Goal: Navigation & Orientation: Find specific page/section

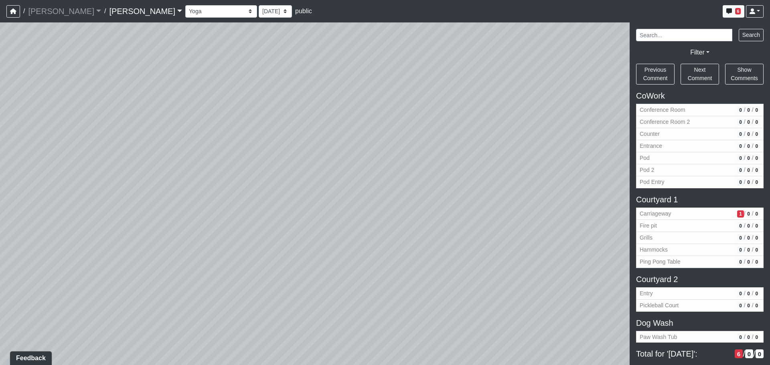
drag, startPoint x: 306, startPoint y: 217, endPoint x: 243, endPoint y: 67, distance: 163.3
click at [243, 67] on div "Loading... Third Level Seating Loading... Grass Loungers Loading... Pool Lounge…" at bounding box center [385, 193] width 770 height 343
drag, startPoint x: 390, startPoint y: 144, endPoint x: 425, endPoint y: 304, distance: 164.2
click at [425, 304] on div "Loading... Third Level Seating Loading... Grass Loungers Loading... Pool Lounge…" at bounding box center [385, 193] width 770 height 343
drag, startPoint x: 440, startPoint y: 300, endPoint x: 257, endPoint y: 259, distance: 187.7
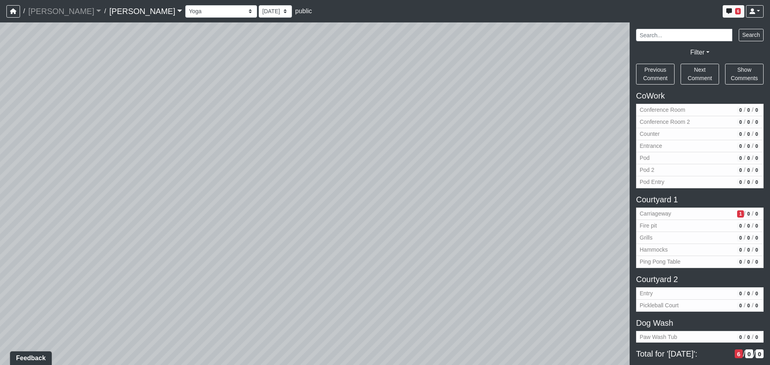
click at [248, 258] on div "Loading... Third Level Seating Loading... Grass Loungers Loading... Pool Lounge…" at bounding box center [385, 193] width 770 height 343
drag, startPoint x: 368, startPoint y: 241, endPoint x: 237, endPoint y: 257, distance: 131.7
click at [237, 257] on div "Loading... Third Level Seating Loading... Grass Loungers Loading... Pool Lounge…" at bounding box center [385, 193] width 770 height 343
drag, startPoint x: 213, startPoint y: 239, endPoint x: 203, endPoint y: 237, distance: 10.3
click at [203, 237] on div "Loading... Third Level Seating Loading... Grass Loungers Loading... Pool Lounge…" at bounding box center [385, 193] width 770 height 343
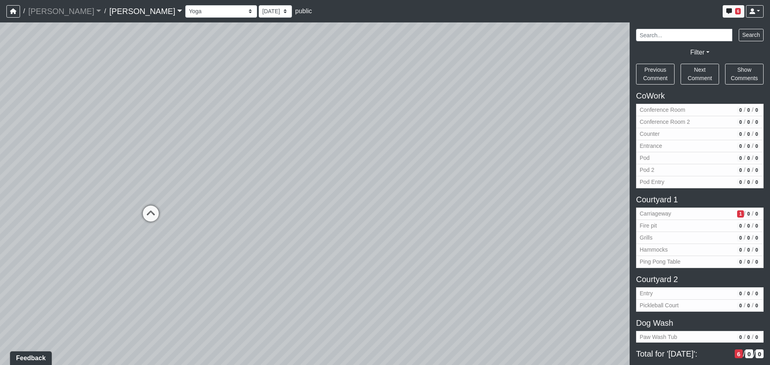
drag, startPoint x: 264, startPoint y: 226, endPoint x: 223, endPoint y: 231, distance: 40.8
click at [221, 231] on div "Loading... Third Level Seating Loading... Grass Loungers Loading... Pool Lounge…" at bounding box center [385, 193] width 770 height 343
drag, startPoint x: 300, startPoint y: 239, endPoint x: 149, endPoint y: 174, distance: 164.4
click at [139, 174] on div "Loading... Third Level Seating Loading... Grass Loungers Loading... Pool Lounge…" at bounding box center [385, 193] width 770 height 343
drag, startPoint x: 345, startPoint y: 183, endPoint x: 257, endPoint y: 228, distance: 98.4
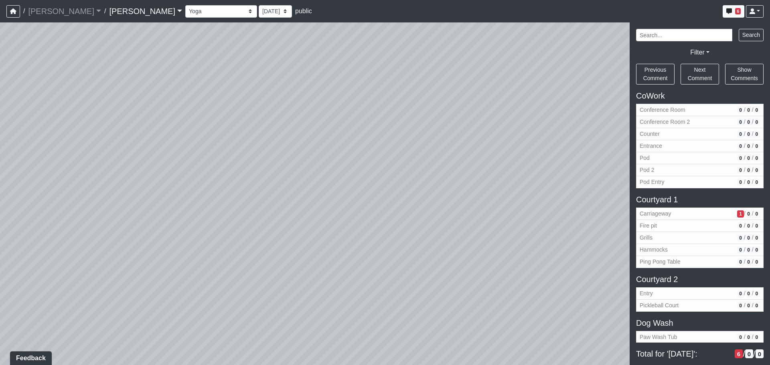
click at [257, 228] on div "Loading... Third Level Seating Loading... Grass Loungers Loading... Pool Lounge…" at bounding box center [385, 193] width 770 height 343
drag, startPoint x: 311, startPoint y: 208, endPoint x: 203, endPoint y: 187, distance: 109.6
click at [203, 187] on div "Loading... Third Level Seating Loading... Grass Loungers Loading... Pool Lounge…" at bounding box center [385, 193] width 770 height 343
click at [368, 222] on div "Loading... Third Level Seating Loading... Grass Loungers Loading... Pool Lounge…" at bounding box center [385, 193] width 770 height 343
drag, startPoint x: 525, startPoint y: 203, endPoint x: 463, endPoint y: 213, distance: 63.3
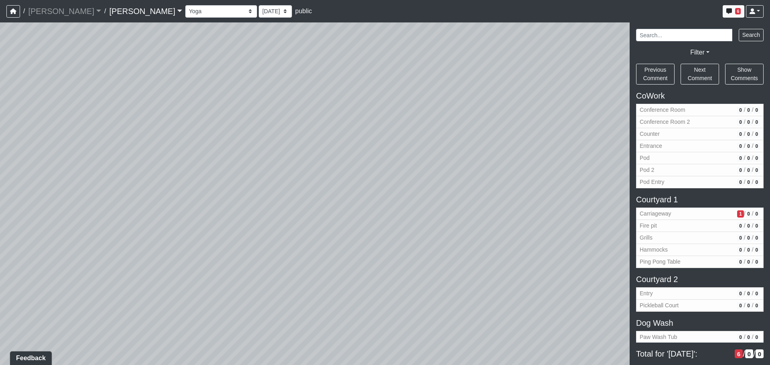
click at [359, 208] on div "Loading... Third Level Seating Loading... Grass Loungers Loading... Pool Lounge…" at bounding box center [385, 193] width 770 height 343
drag, startPoint x: 437, startPoint y: 221, endPoint x: 359, endPoint y: 223, distance: 77.8
click at [359, 223] on div "Loading... Third Level Seating Loading... Grass Loungers Loading... Pool Lounge…" at bounding box center [385, 193] width 770 height 343
drag, startPoint x: 447, startPoint y: 218, endPoint x: 440, endPoint y: 217, distance: 6.9
click at [440, 217] on div "Loading... Third Level Seating Loading... Grass Loungers Loading... Pool Lounge…" at bounding box center [385, 193] width 770 height 343
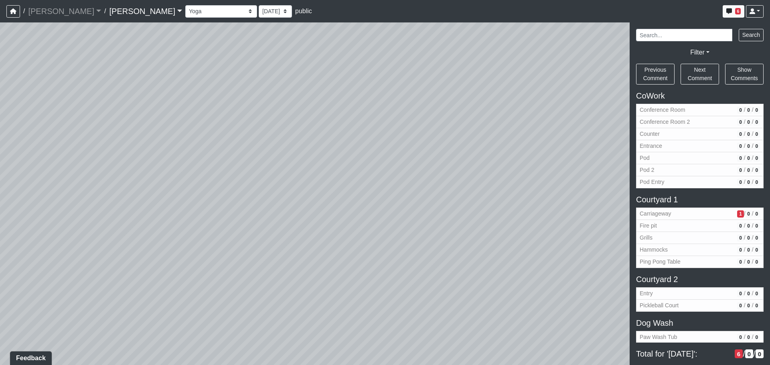
drag, startPoint x: 461, startPoint y: 219, endPoint x: 364, endPoint y: 228, distance: 97.9
click at [364, 228] on div "Loading... Third Level Seating Loading... Grass Loungers Loading... Pool Lounge…" at bounding box center [385, 193] width 770 height 343
drag, startPoint x: 446, startPoint y: 225, endPoint x: 351, endPoint y: 230, distance: 95.2
click at [351, 230] on div "Loading... Third Level Seating Loading... Grass Loungers Loading... Pool Lounge…" at bounding box center [385, 193] width 770 height 343
drag, startPoint x: 334, startPoint y: 235, endPoint x: 307, endPoint y: 231, distance: 27.5
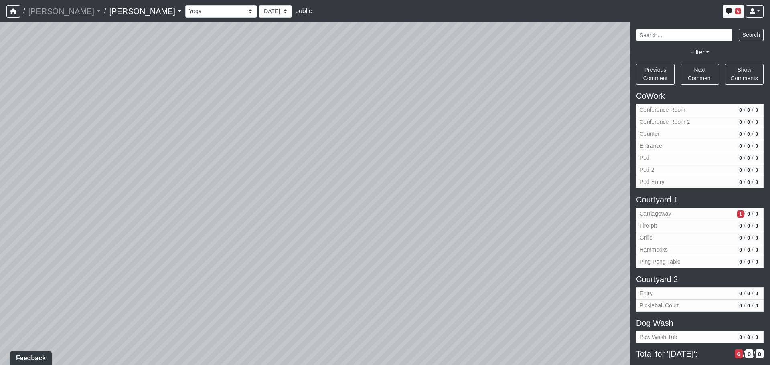
click at [309, 231] on div "Loading... Third Level Seating Loading... Grass Loungers Loading... Pool Lounge…" at bounding box center [385, 193] width 770 height 343
drag, startPoint x: 446, startPoint y: 230, endPoint x: 307, endPoint y: 235, distance: 138.8
click at [317, 235] on div "Loading... Third Level Seating Loading... Grass Loungers Loading... Pool Lounge…" at bounding box center [385, 193] width 770 height 343
drag, startPoint x: 370, startPoint y: 235, endPoint x: 377, endPoint y: 235, distance: 6.8
click at [377, 235] on div "Loading... Third Level Seating Loading... Grass Loungers Loading... Pool Lounge…" at bounding box center [385, 193] width 770 height 343
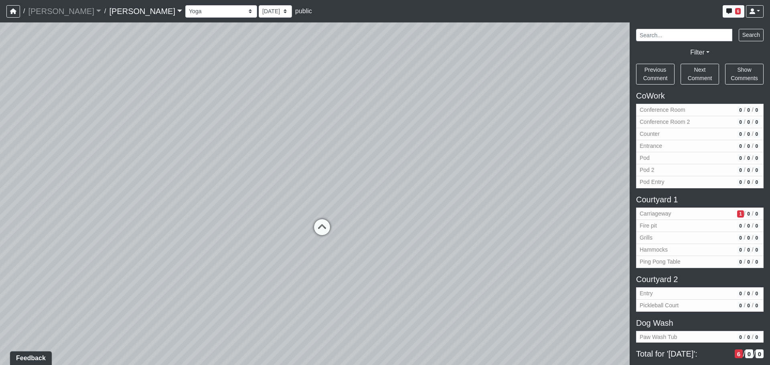
click at [320, 223] on icon at bounding box center [322, 231] width 24 height 24
select select "fJc5aKiMUiMaQk47ZdTTUU"
drag, startPoint x: 397, startPoint y: 215, endPoint x: 427, endPoint y: 217, distance: 29.3
click at [427, 215] on div "Loading... Third Level Seating Loading... Grass Loungers Loading... Pool Lounge…" at bounding box center [385, 193] width 770 height 343
drag, startPoint x: 273, startPoint y: 193, endPoint x: 368, endPoint y: 190, distance: 94.3
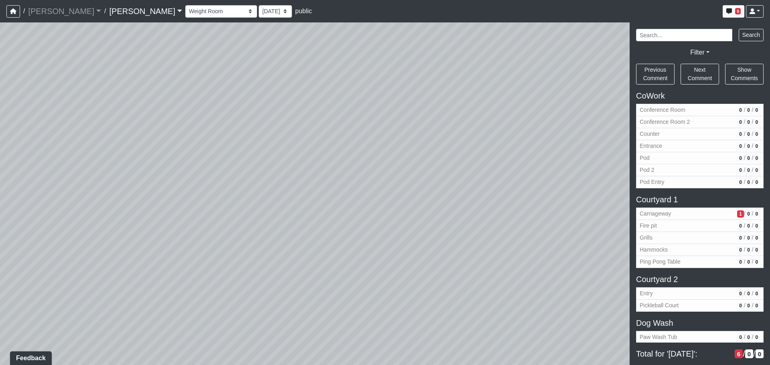
click at [378, 188] on div "Loading... Third Level Seating Loading... Grass Loungers Loading... Pool Lounge…" at bounding box center [385, 193] width 770 height 343
click at [464, 191] on div "Loading... Third Level Seating Loading... Grass Loungers Loading... Pool Lounge…" at bounding box center [385, 193] width 770 height 343
drag, startPoint x: 380, startPoint y: 193, endPoint x: 453, endPoint y: 165, distance: 77.3
click at [453, 165] on div "Loading... Third Level Seating Loading... Grass Loungers Loading... Pool Lounge…" at bounding box center [385, 193] width 770 height 343
drag, startPoint x: 421, startPoint y: 180, endPoint x: 485, endPoint y: 182, distance: 63.4
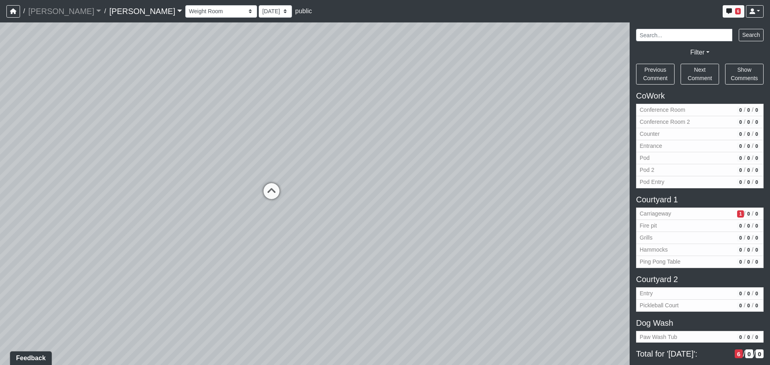
click at [507, 177] on div "Loading... Third Level Seating Loading... Grass Loungers Loading... Pool Lounge…" at bounding box center [385, 193] width 770 height 343
drag, startPoint x: 388, startPoint y: 196, endPoint x: 555, endPoint y: 191, distance: 166.9
click at [551, 190] on div "Loading... Third Level Seating Loading... Grass Loungers Loading... Pool Lounge…" at bounding box center [385, 193] width 770 height 343
drag, startPoint x: 532, startPoint y: 163, endPoint x: 356, endPoint y: 162, distance: 175.6
click at [356, 162] on div "Loading... Third Level Seating Loading... Grass Loungers Loading... Pool Lounge…" at bounding box center [385, 193] width 770 height 343
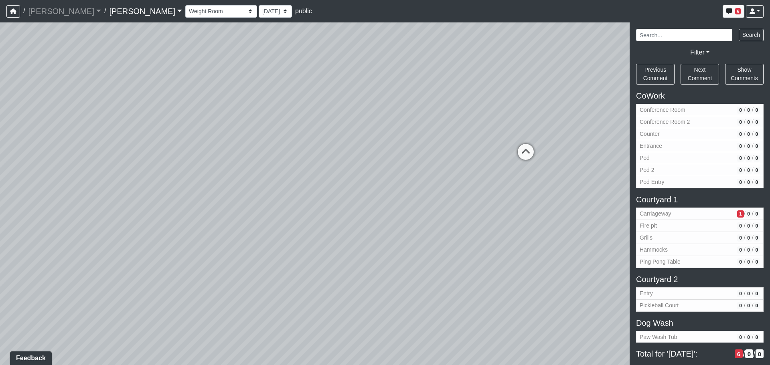
drag, startPoint x: 464, startPoint y: 164, endPoint x: 244, endPoint y: 155, distance: 219.9
click at [244, 155] on div "Loading... Third Level Seating Loading... Grass Loungers Loading... Pool Lounge…" at bounding box center [385, 193] width 770 height 343
drag, startPoint x: 397, startPoint y: 162, endPoint x: 417, endPoint y: 212, distance: 54.0
click at [417, 212] on div "Loading... Third Level Seating Loading... Grass Loungers Loading... Pool Lounge…" at bounding box center [385, 193] width 770 height 343
drag, startPoint x: 408, startPoint y: 170, endPoint x: 281, endPoint y: 150, distance: 127.8
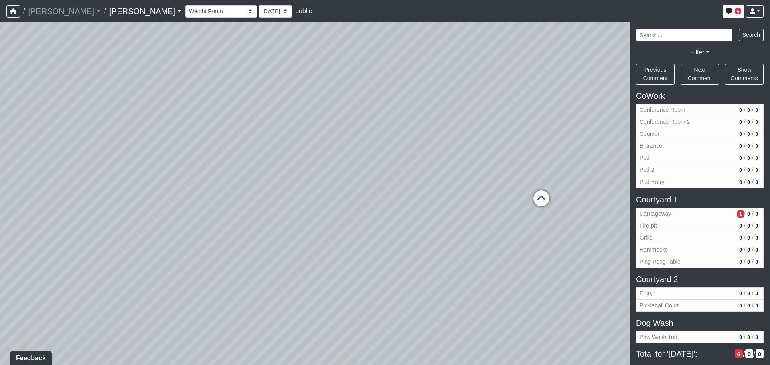
click at [290, 152] on div "Loading... Third Level Seating Loading... Grass Loungers Loading... Pool Lounge…" at bounding box center [385, 193] width 770 height 343
drag, startPoint x: 438, startPoint y: 174, endPoint x: 240, endPoint y: 203, distance: 199.9
click at [240, 203] on div "Loading... Third Level Seating Loading... Grass Loungers Loading... Pool Lounge…" at bounding box center [385, 193] width 770 height 343
click at [239, 203] on div "Loading... Third Level Seating Loading... Grass Loungers Loading... Pool Lounge…" at bounding box center [385, 193] width 770 height 343
drag, startPoint x: 391, startPoint y: 228, endPoint x: 389, endPoint y: 239, distance: 11.1
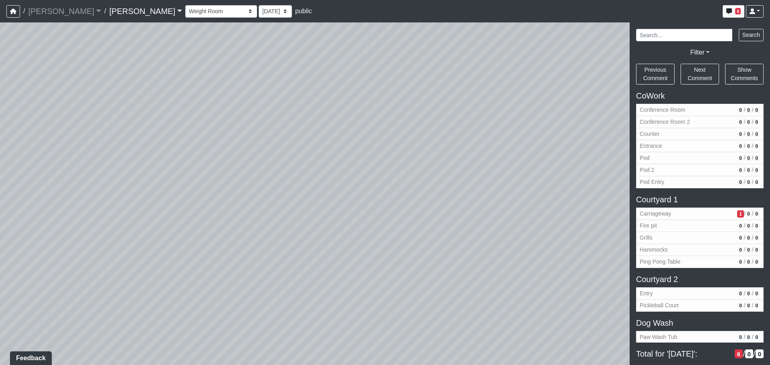
click at [389, 239] on div "Loading... Third Level Seating Loading... Grass Loungers Loading... Pool Lounge…" at bounding box center [385, 193] width 770 height 343
